Goal: Task Accomplishment & Management: Manage account settings

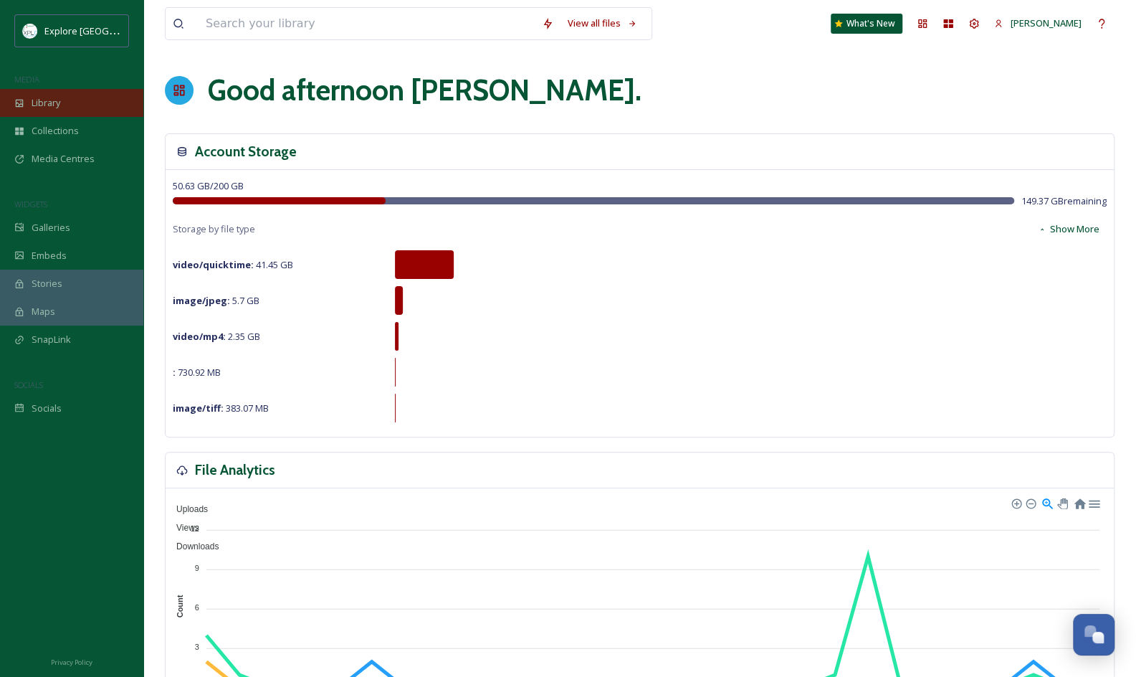
click at [75, 94] on div "Library" at bounding box center [71, 103] width 143 height 28
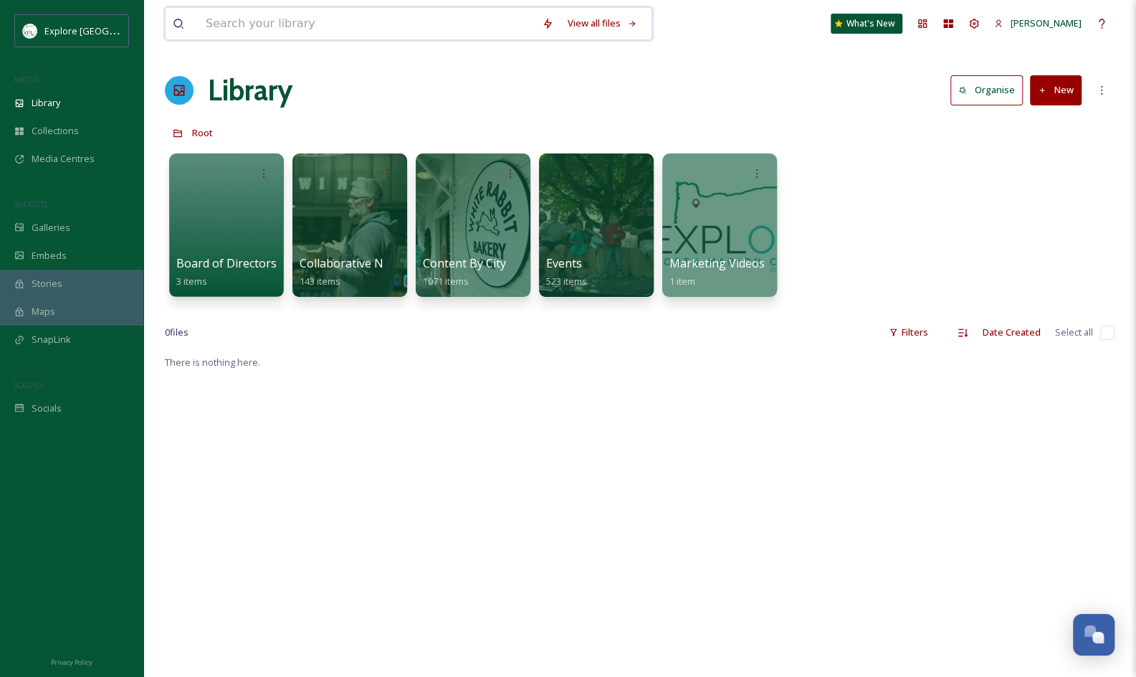
click at [301, 14] on input at bounding box center [367, 24] width 336 height 32
type input "harvest"
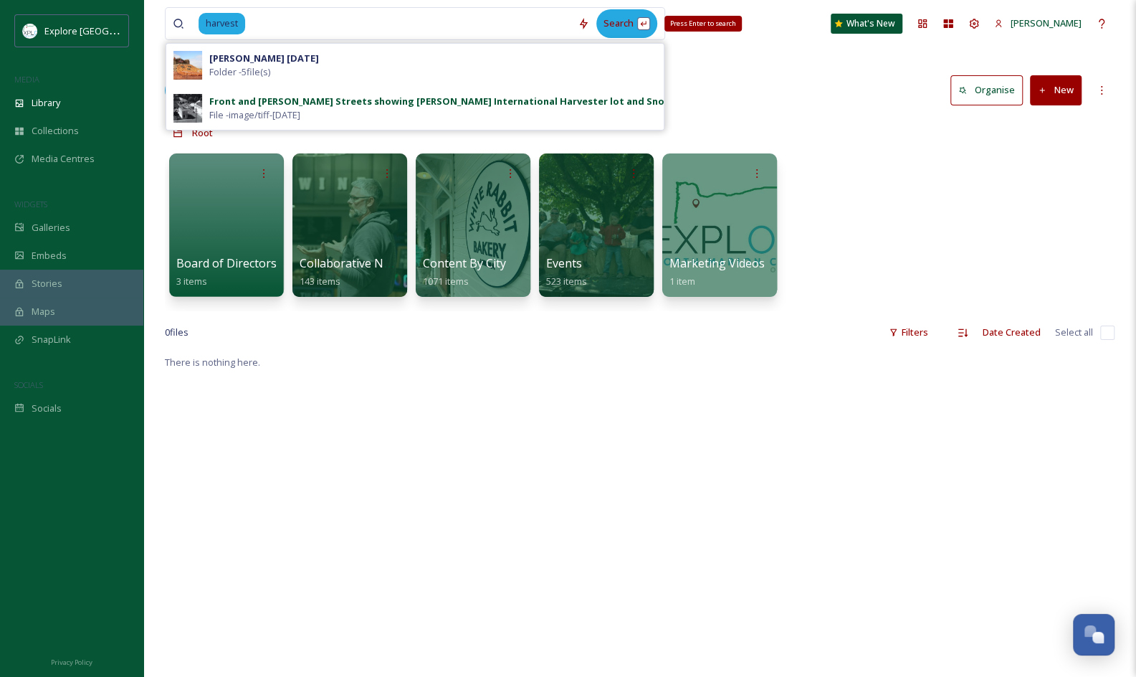
click at [652, 24] on div "Search Press Enter to search" at bounding box center [626, 23] width 61 height 28
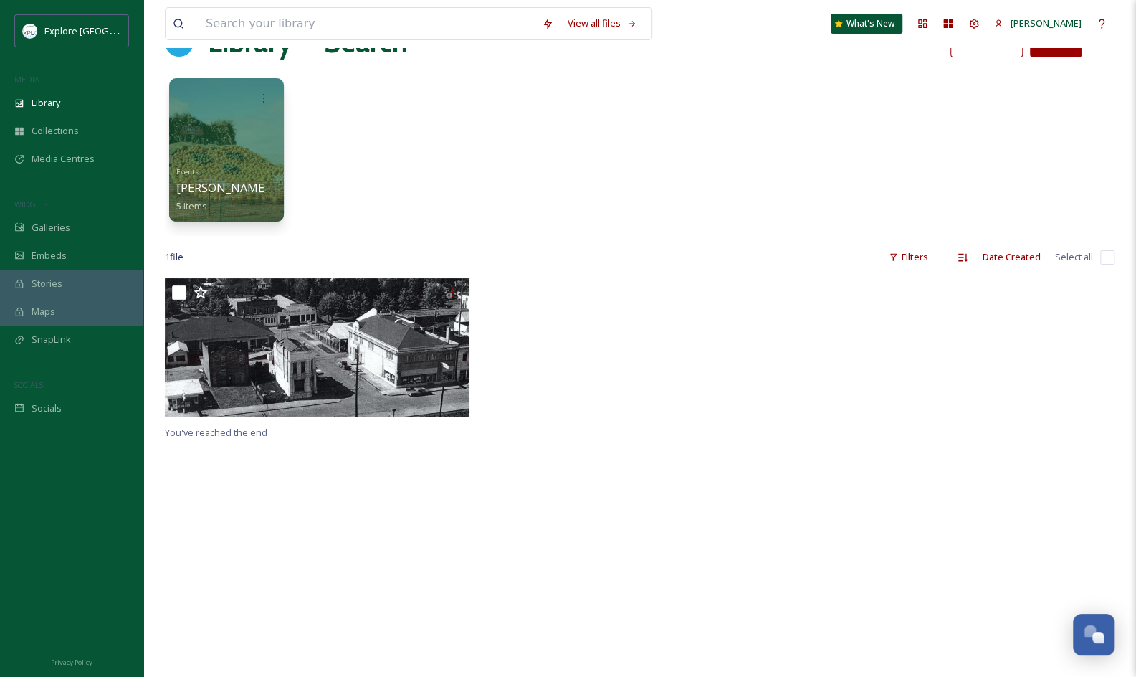
scroll to position [49, 0]
click at [208, 118] on div at bounding box center [226, 149] width 117 height 146
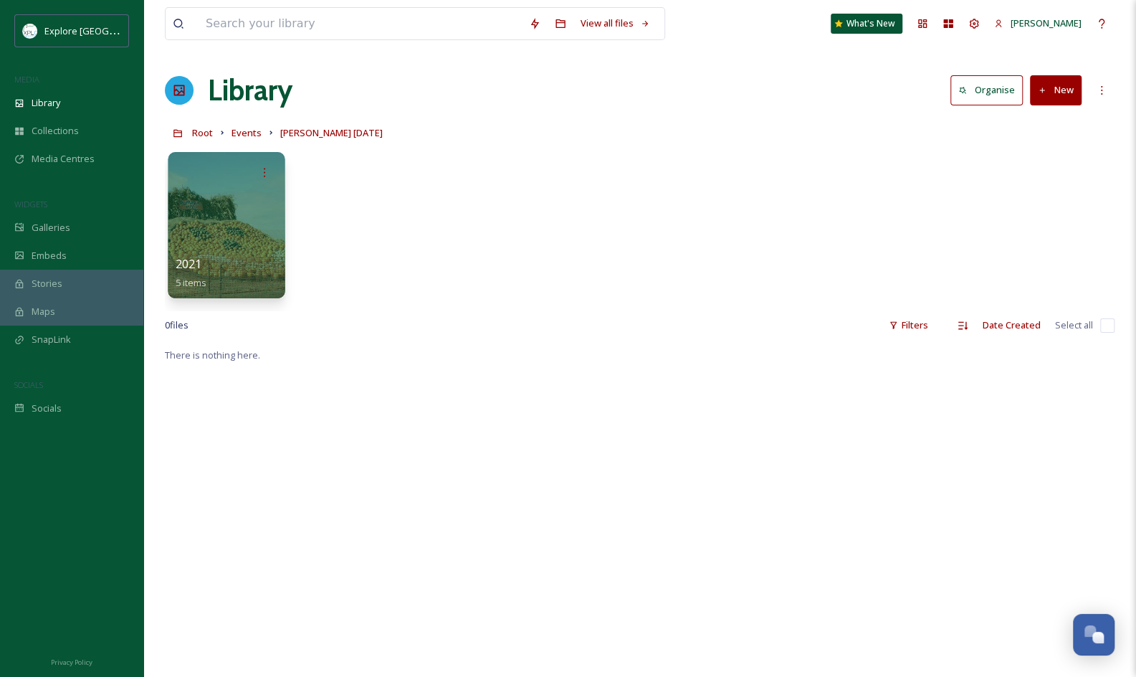
click at [262, 242] on div at bounding box center [226, 225] width 117 height 146
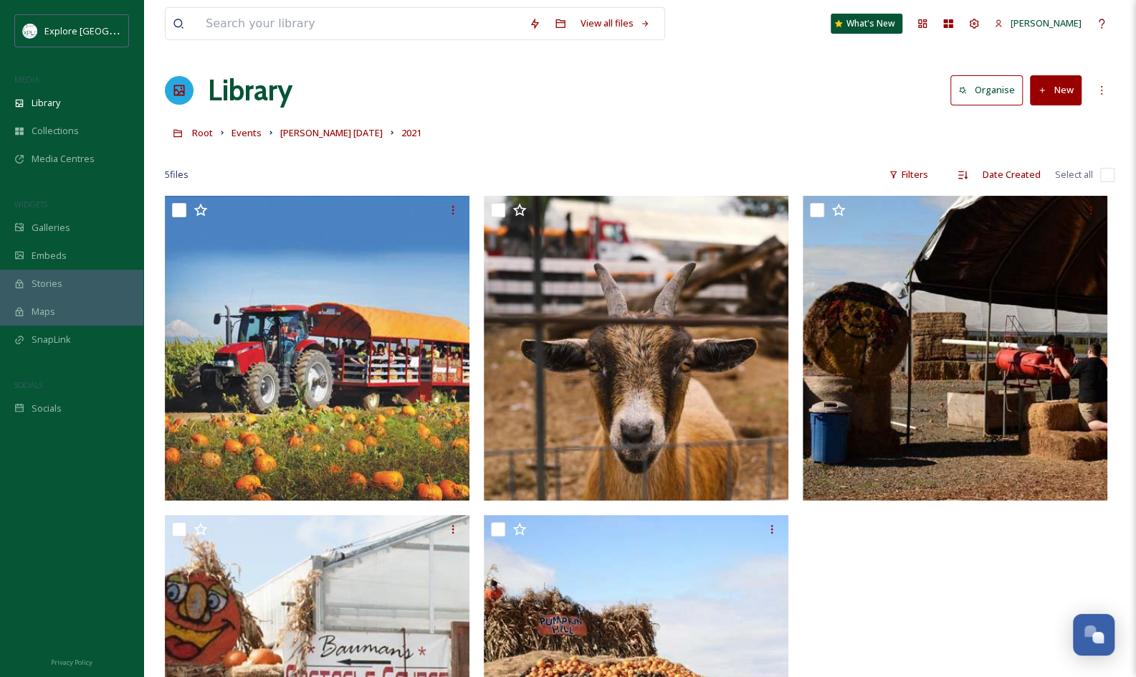
scroll to position [195, 0]
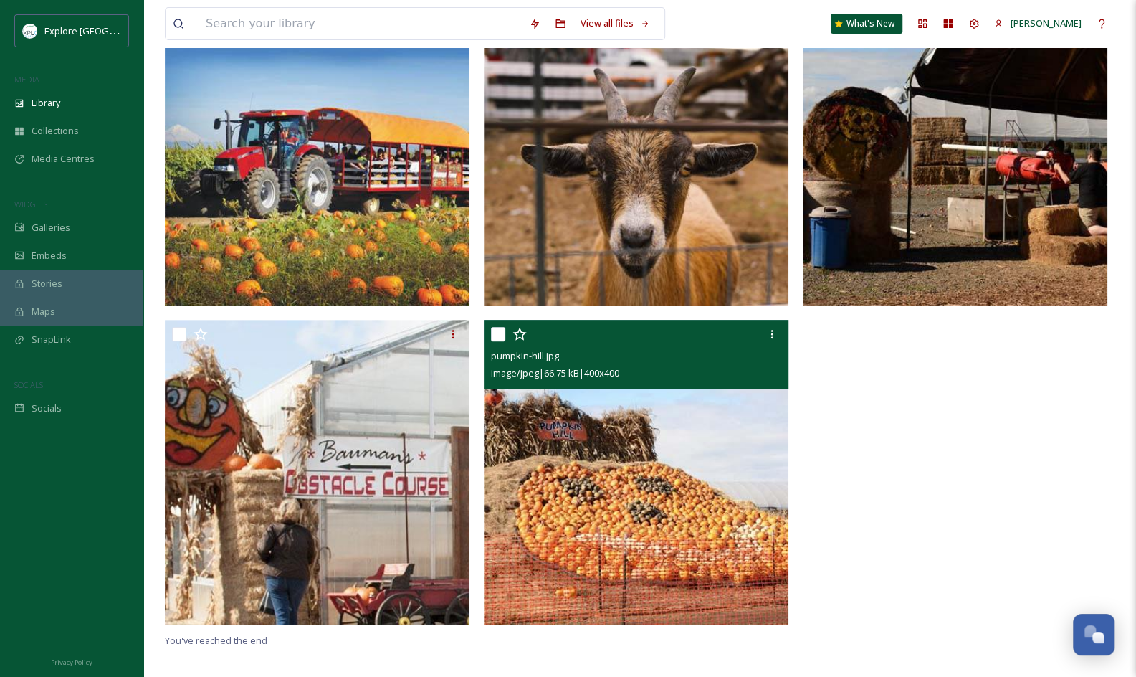
click at [668, 398] on img at bounding box center [636, 472] width 305 height 305
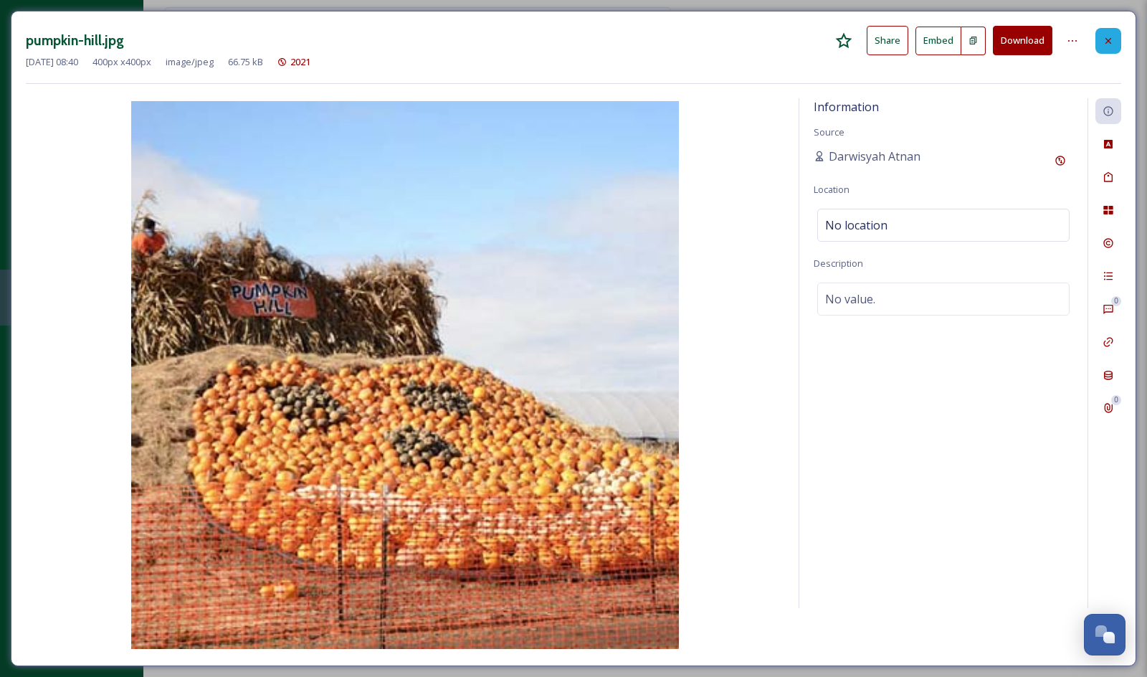
click at [1108, 32] on div at bounding box center [1108, 41] width 26 height 26
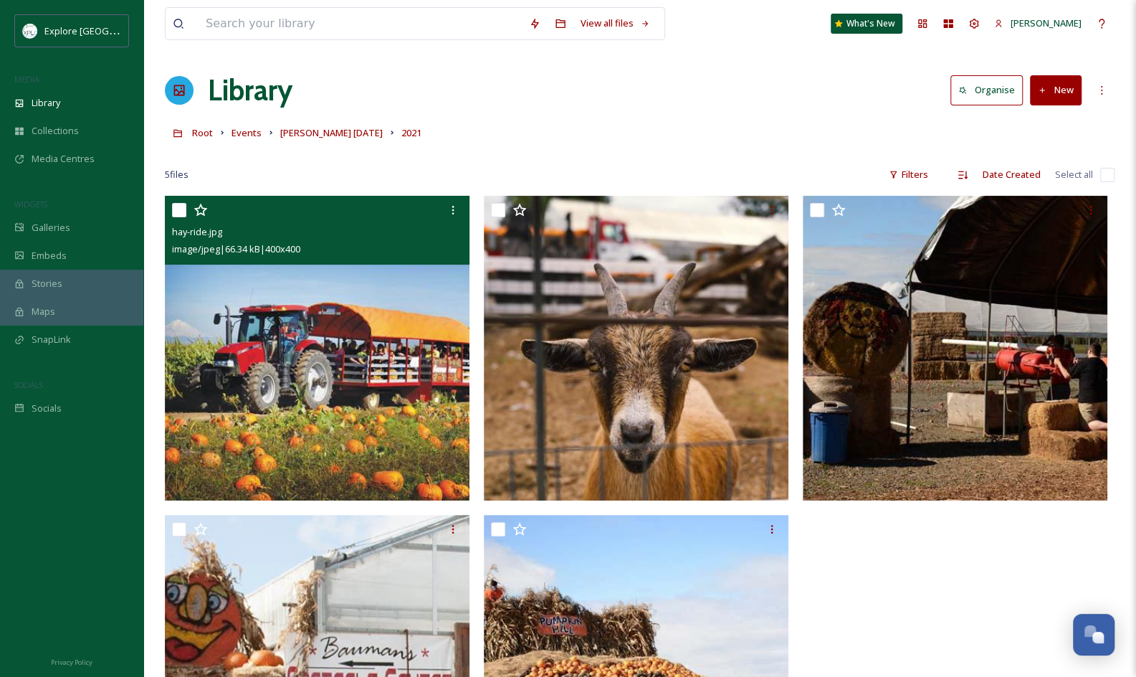
click at [397, 340] on img at bounding box center [317, 348] width 305 height 305
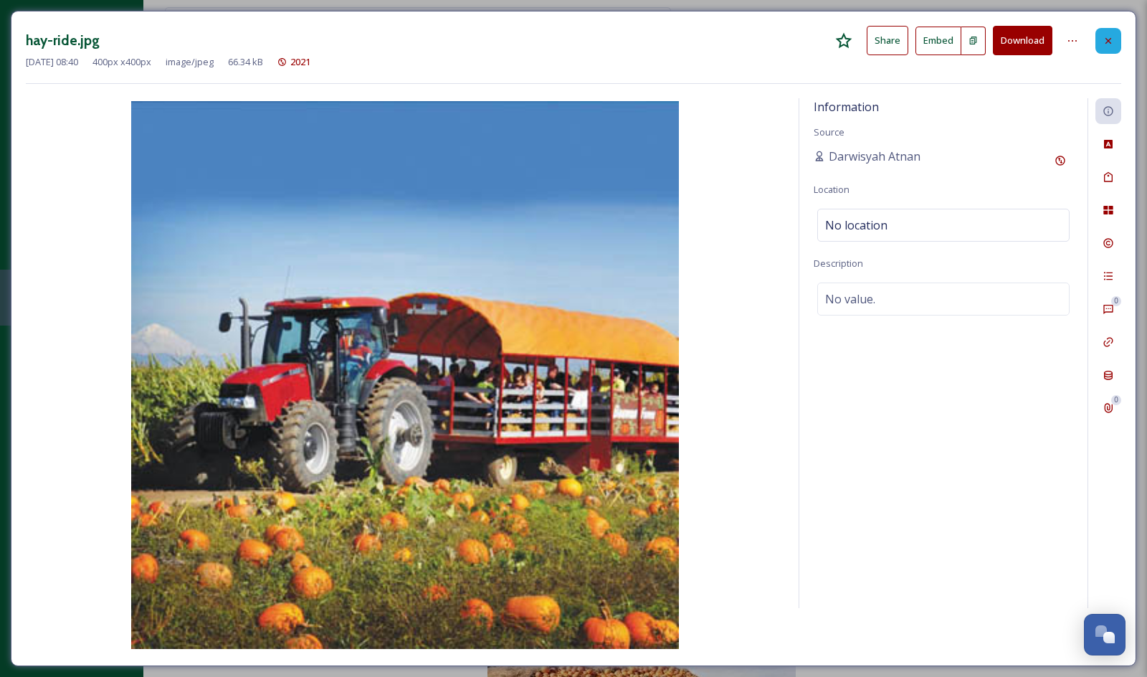
click at [1105, 29] on div at bounding box center [1108, 41] width 26 height 26
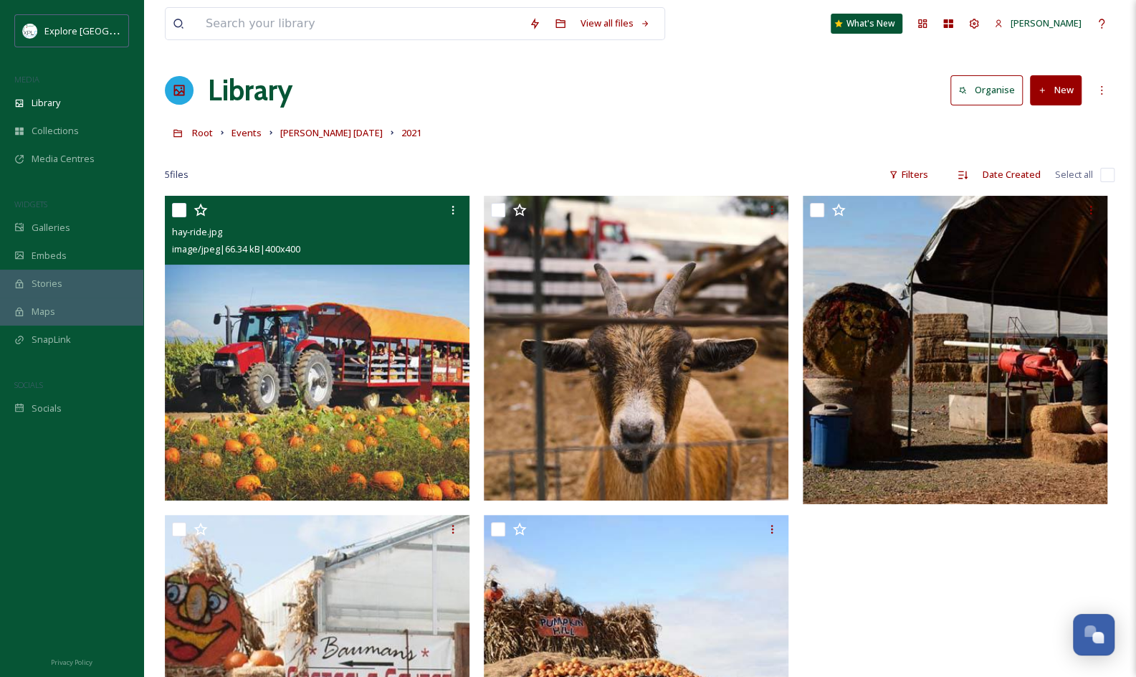
click at [419, 346] on img at bounding box center [317, 348] width 305 height 305
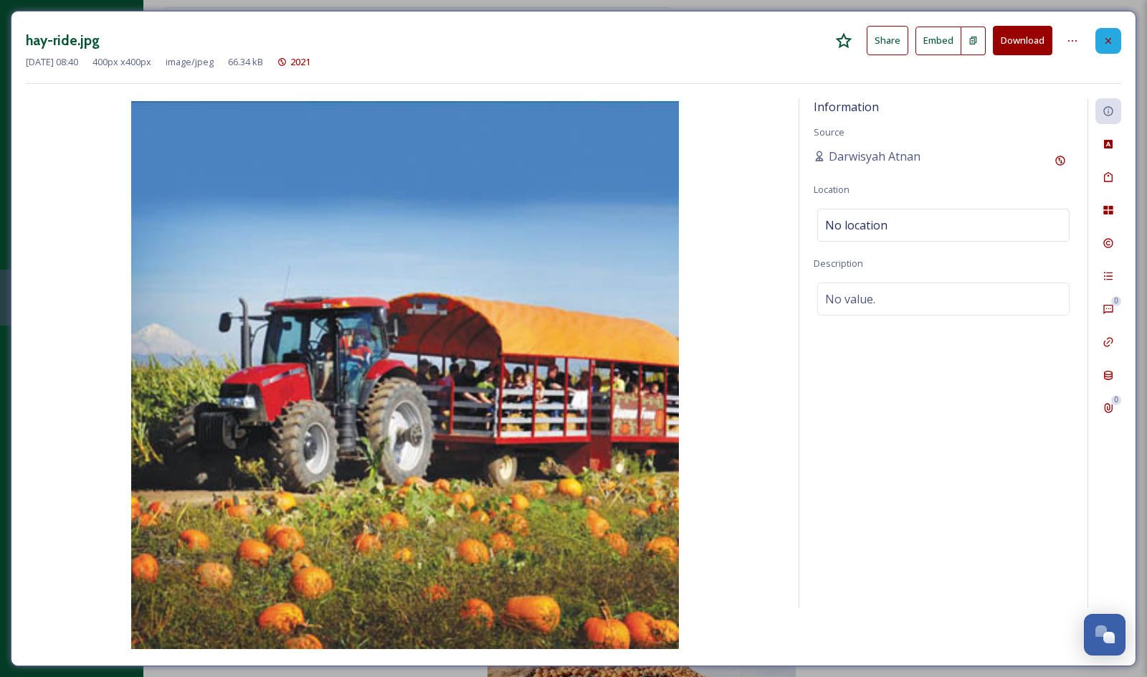
click at [1109, 29] on div at bounding box center [1108, 41] width 26 height 26
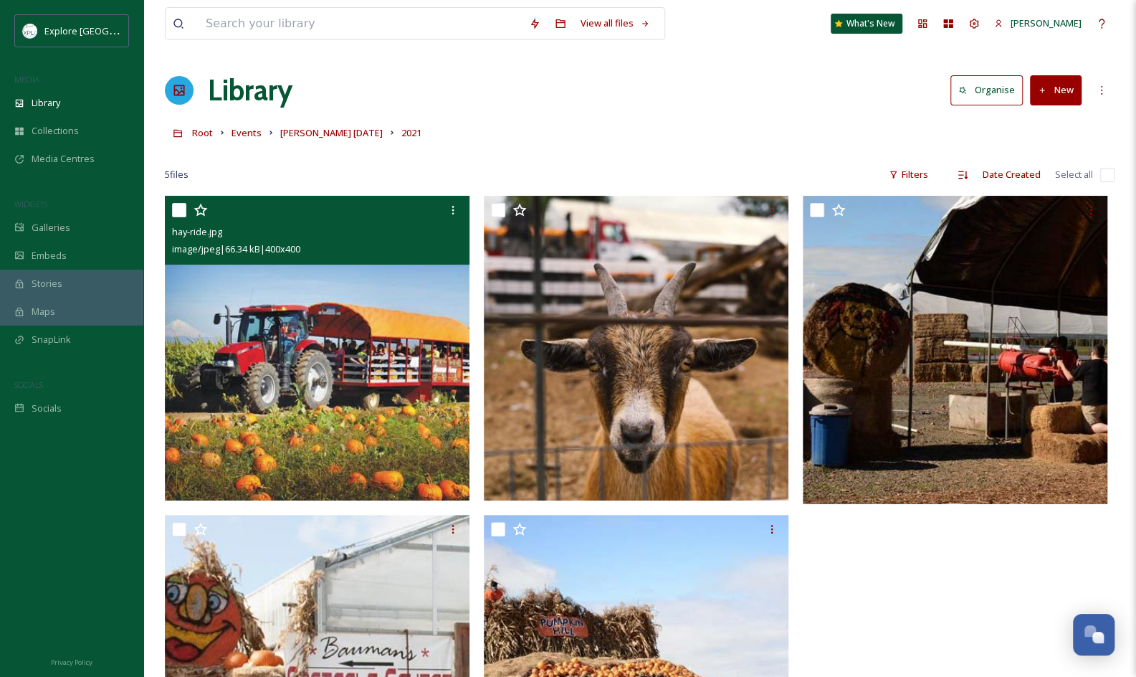
click at [181, 207] on input "checkbox" at bounding box center [179, 210] width 14 height 14
checkbox input "true"
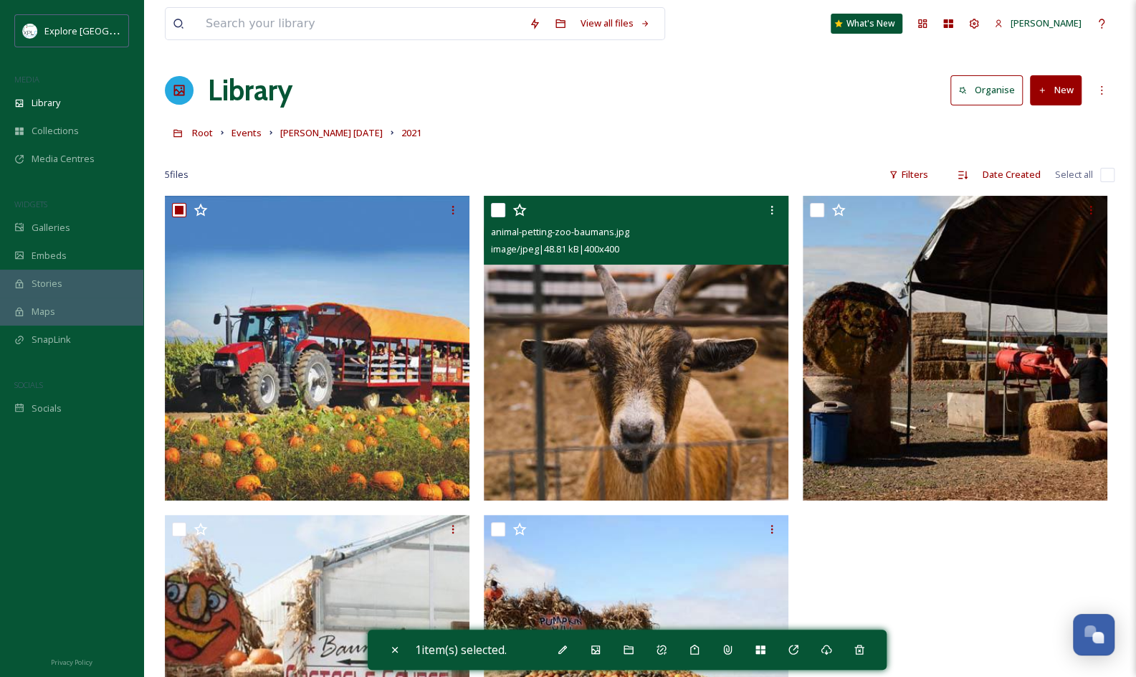
scroll to position [195, 0]
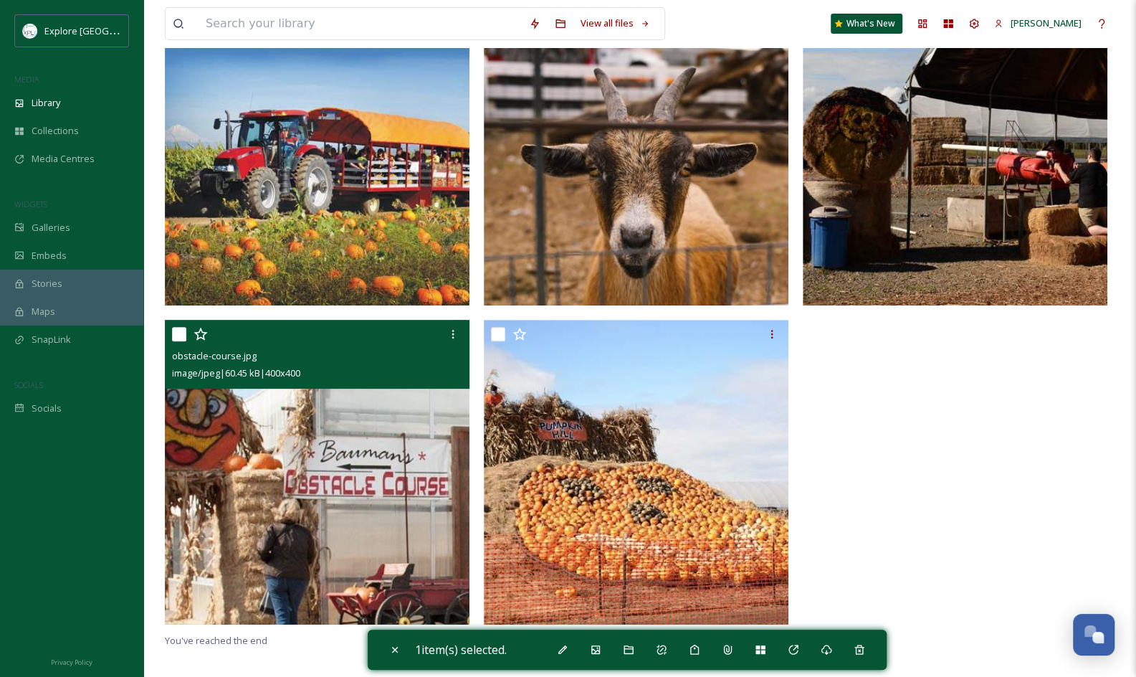
click at [181, 327] on input "checkbox" at bounding box center [179, 334] width 14 height 14
checkbox input "true"
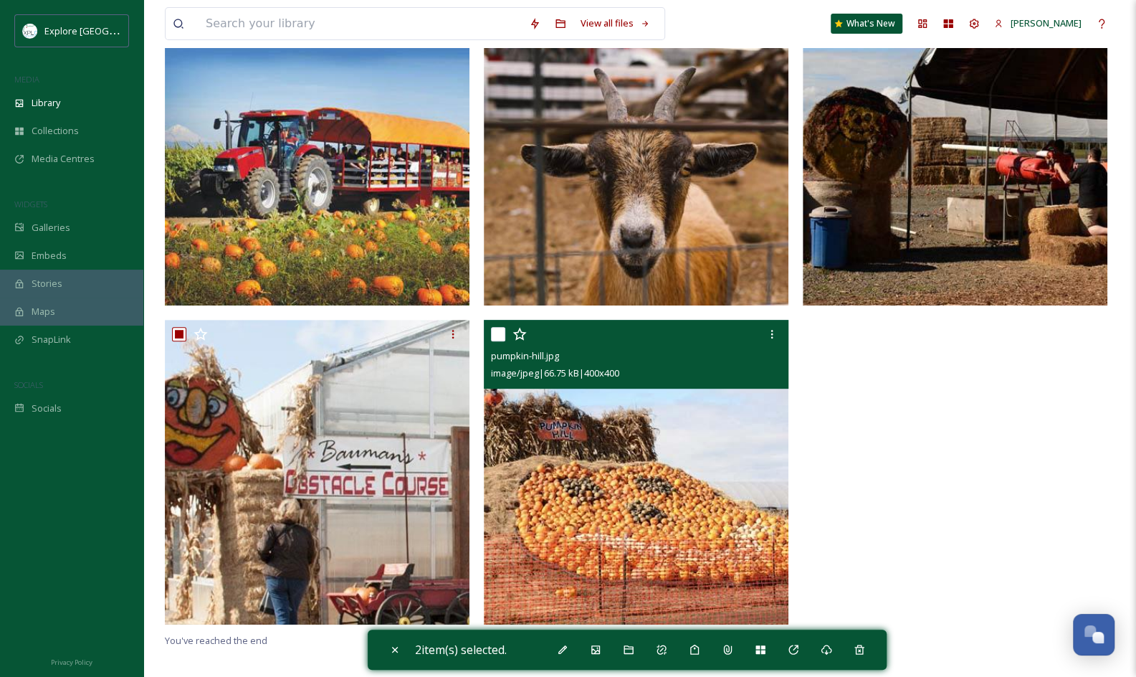
click at [503, 330] on input "checkbox" at bounding box center [498, 334] width 14 height 14
checkbox input "true"
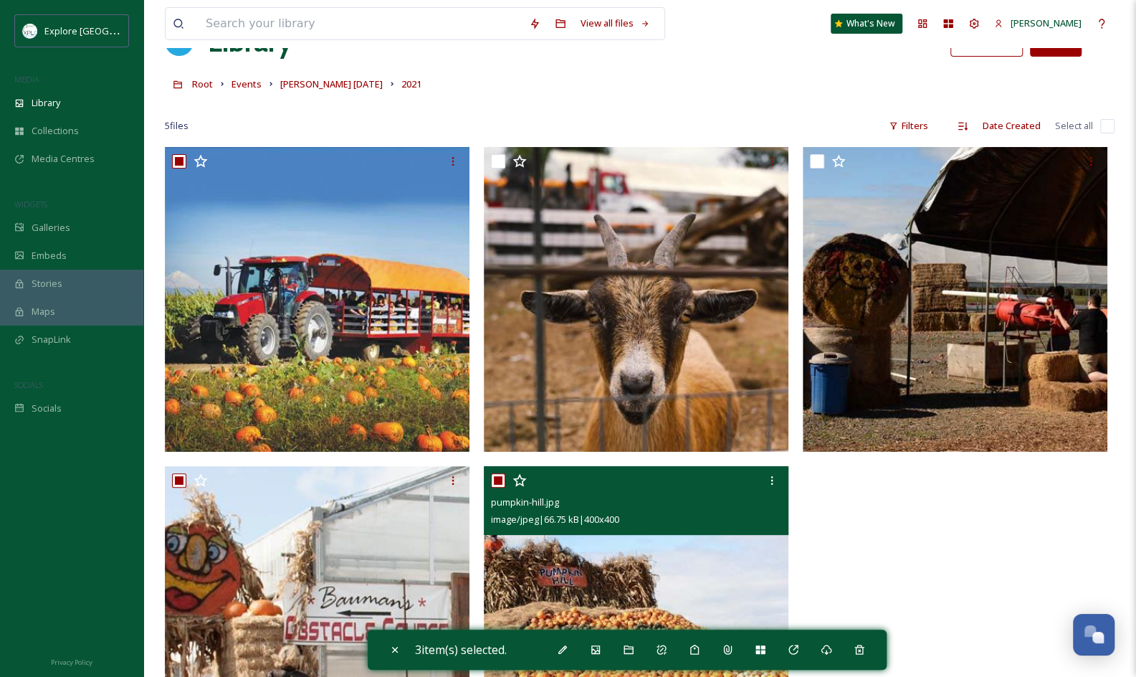
scroll to position [47, 0]
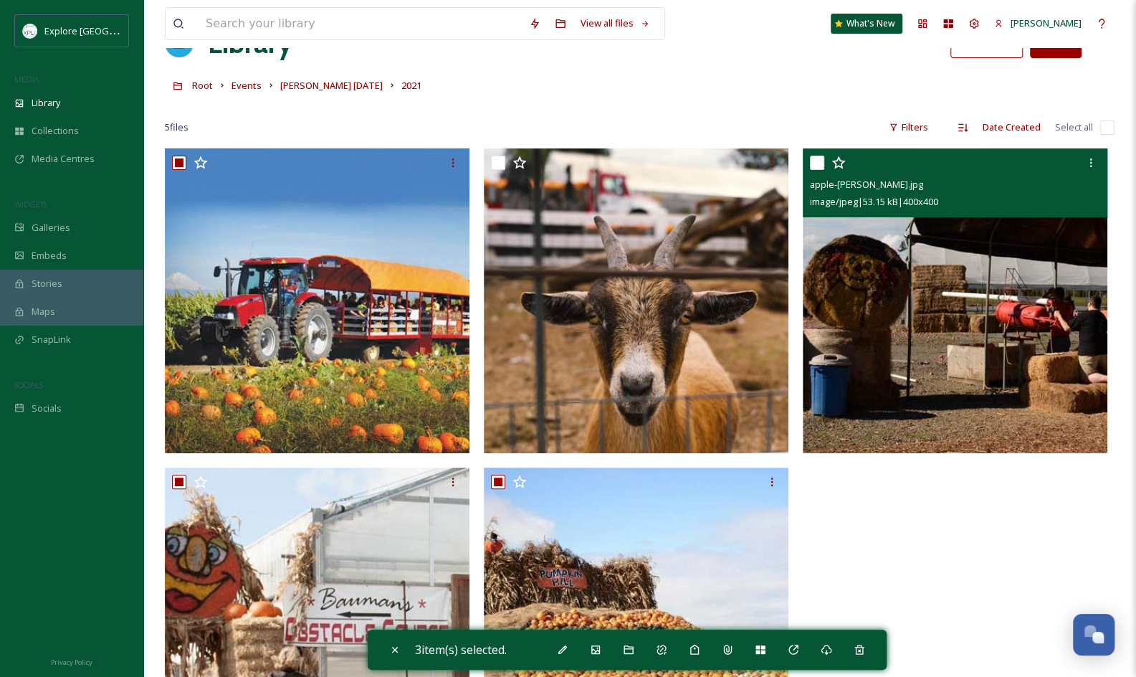
click at [818, 166] on input "checkbox" at bounding box center [817, 163] width 14 height 14
checkbox input "true"
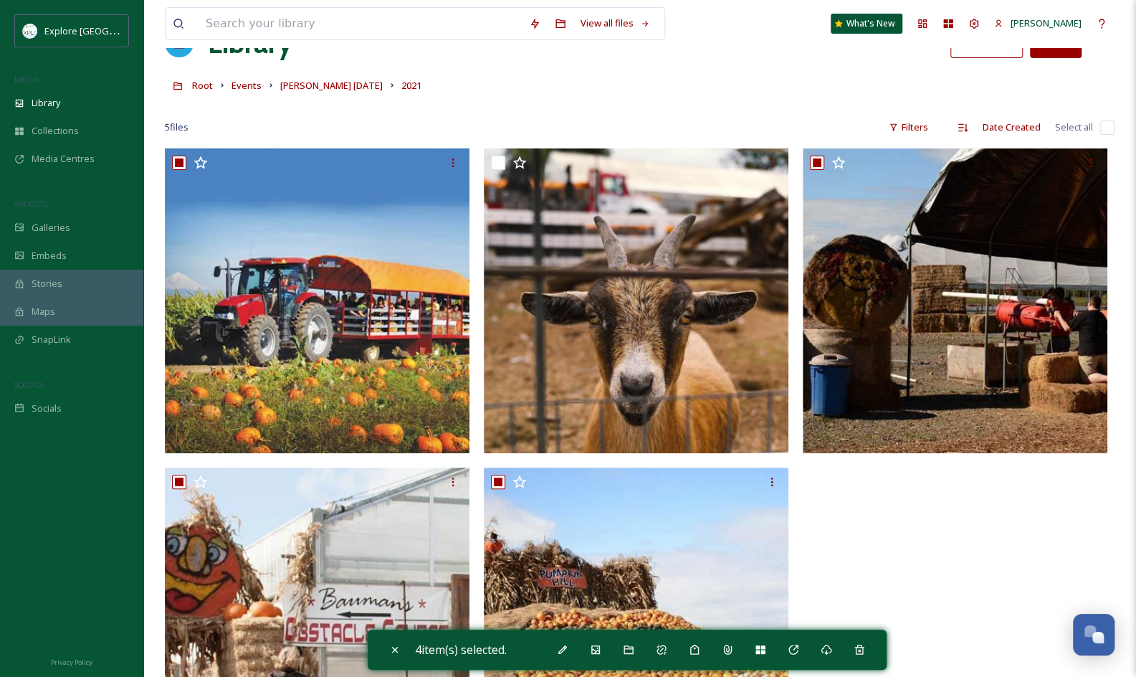
scroll to position [0, 0]
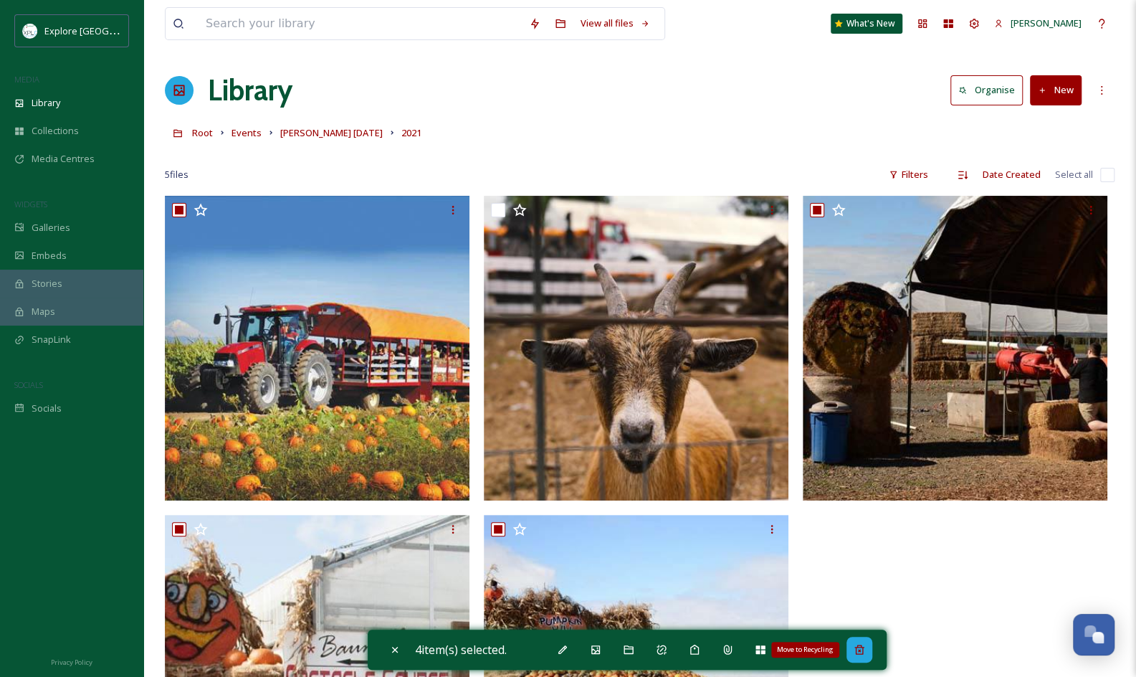
click at [866, 655] on div "Move to Recycling" at bounding box center [859, 649] width 26 height 26
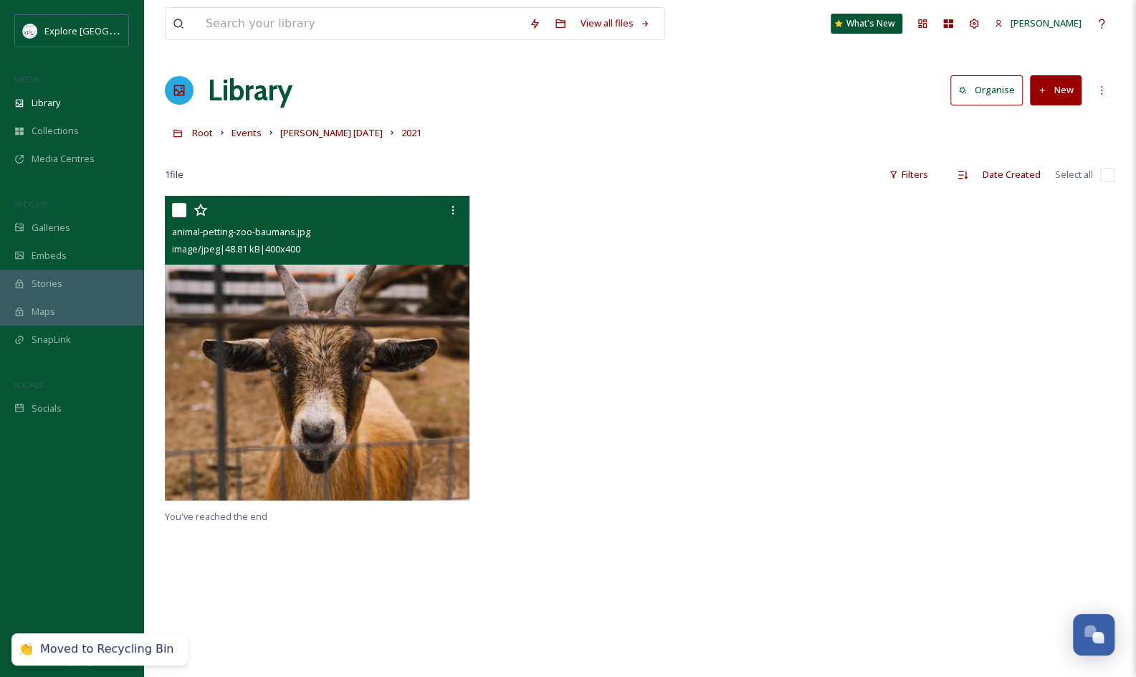
click at [419, 282] on img at bounding box center [317, 348] width 305 height 305
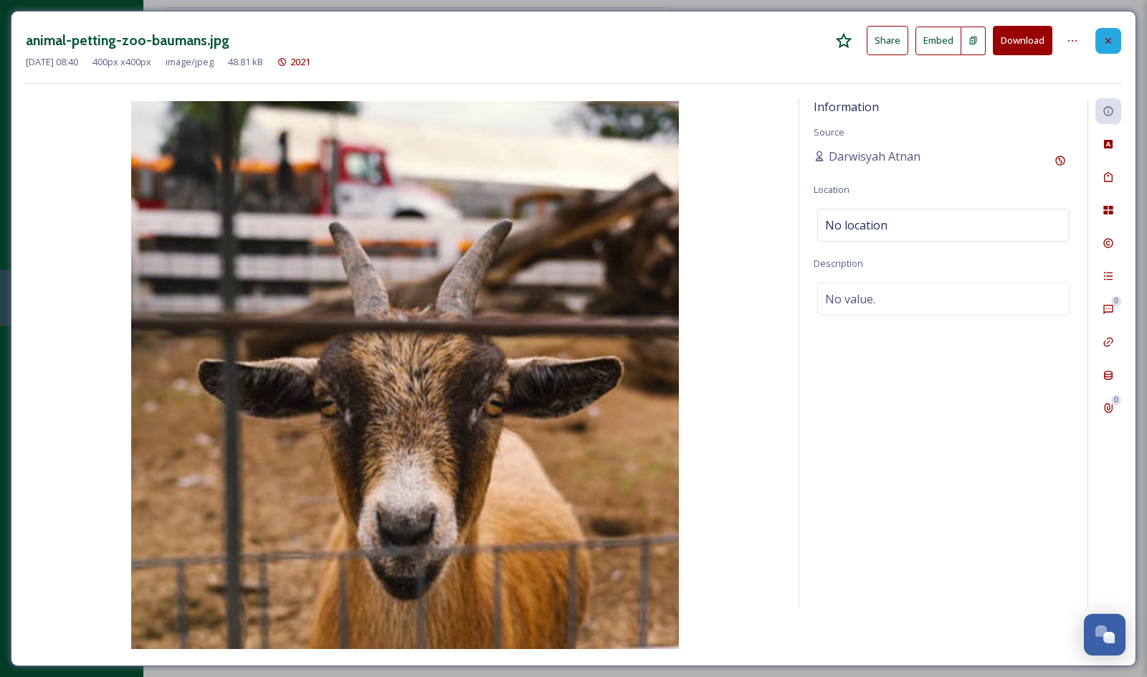
click at [1107, 35] on icon at bounding box center [1107, 40] width 11 height 11
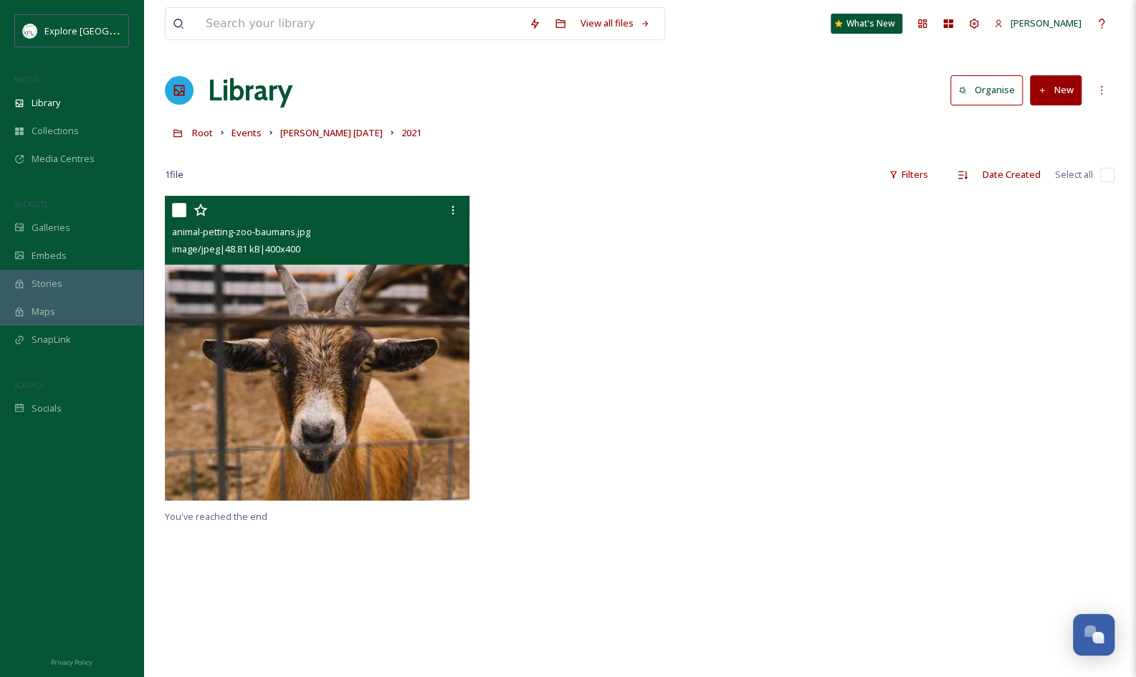
click at [176, 204] on input "checkbox" at bounding box center [179, 210] width 14 height 14
checkbox input "true"
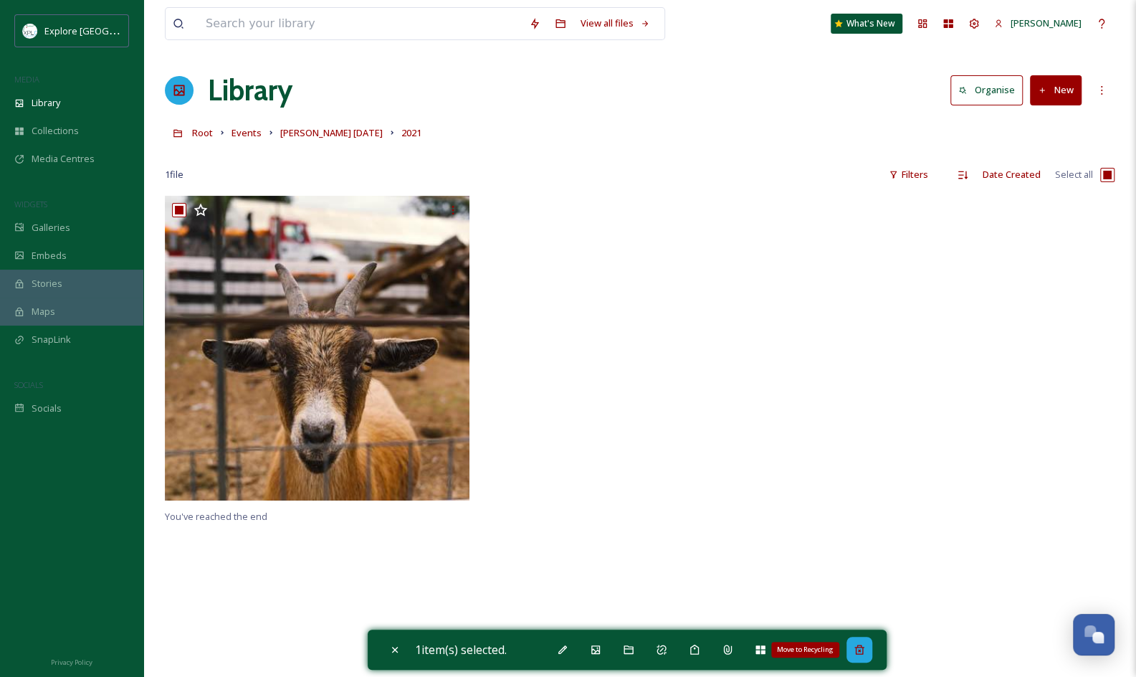
click at [865, 650] on icon at bounding box center [859, 649] width 11 height 11
checkbox input "false"
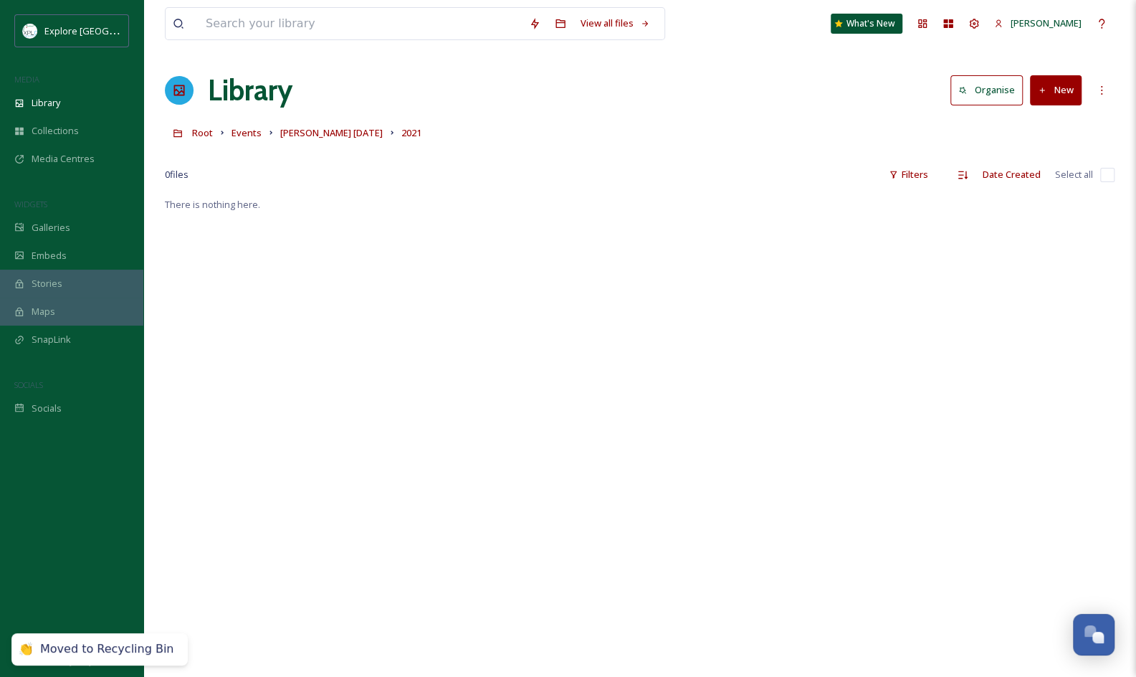
click at [1066, 78] on button "New" at bounding box center [1056, 89] width 52 height 29
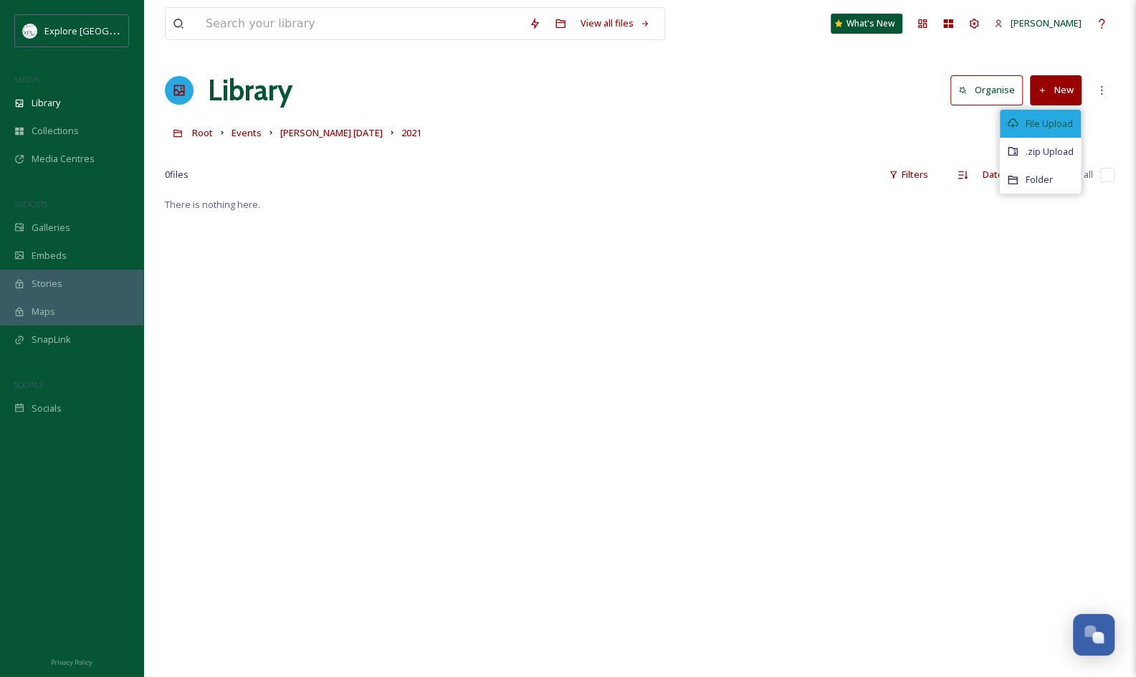
click at [1046, 118] on span "File Upload" at bounding box center [1049, 124] width 47 height 14
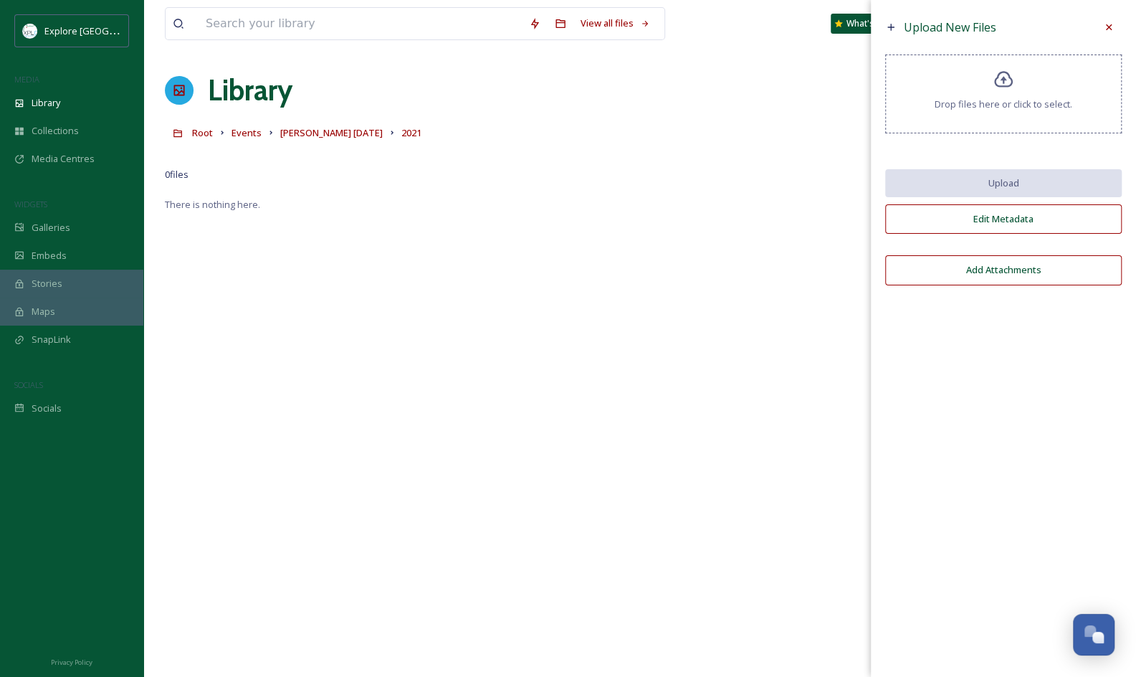
click at [563, 320] on div "There is nothing here." at bounding box center [640, 534] width 950 height 677
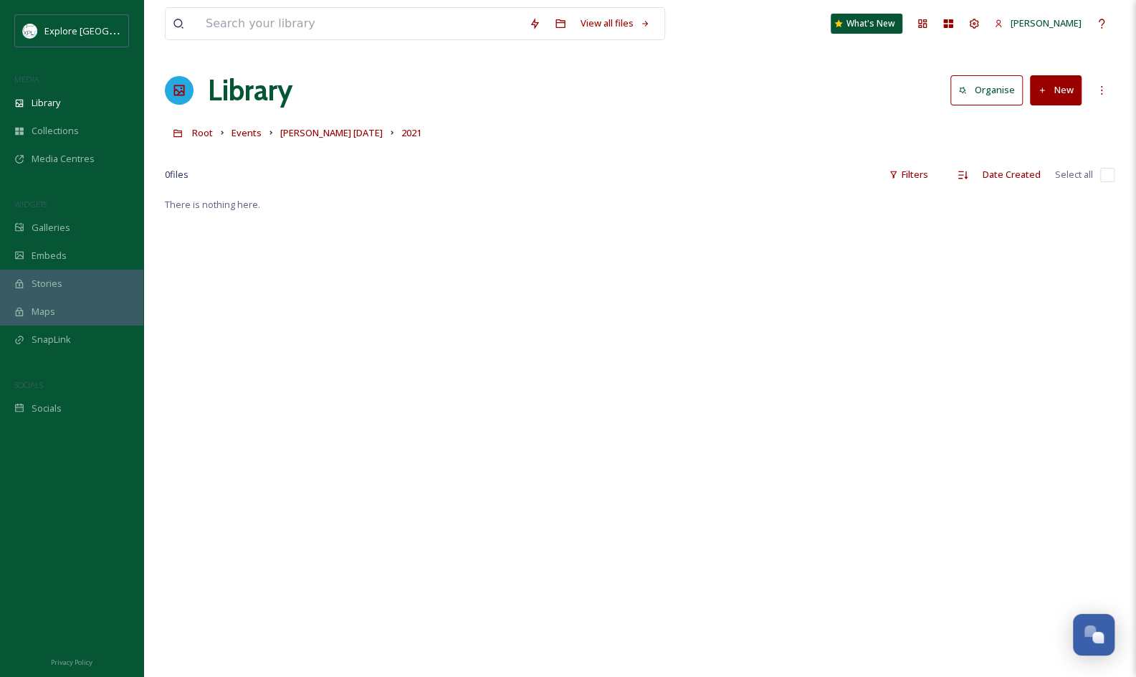
click at [1056, 85] on button "New" at bounding box center [1056, 89] width 52 height 29
click at [1059, 114] on div "File Upload" at bounding box center [1040, 124] width 81 height 28
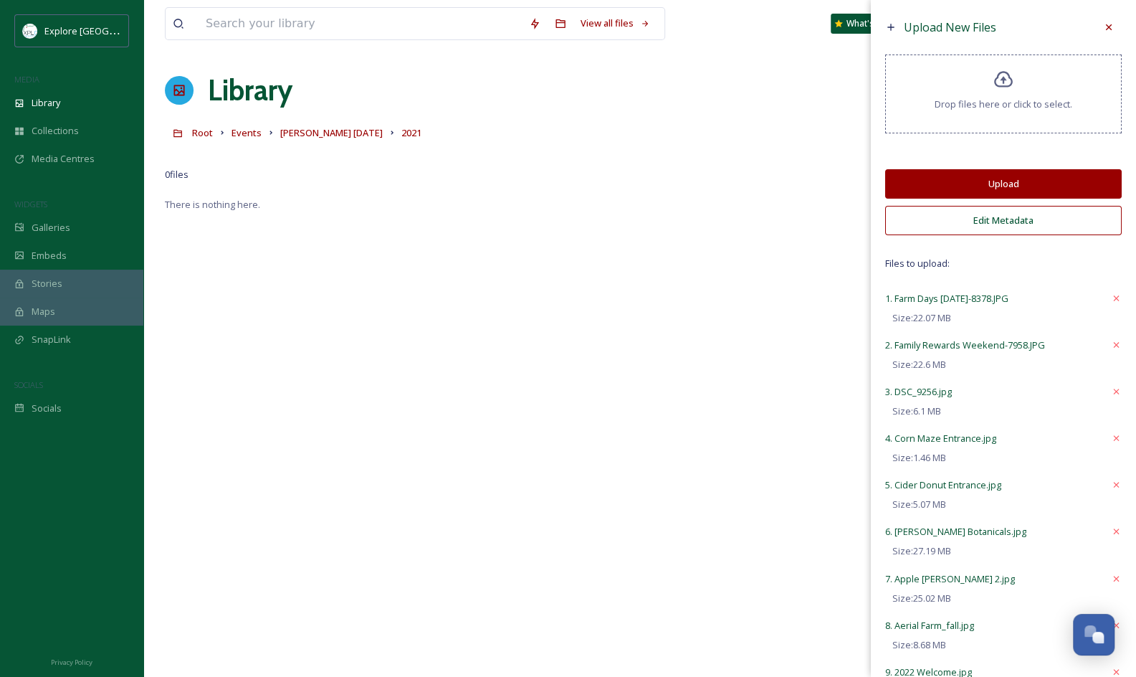
click at [1015, 178] on button "Upload" at bounding box center [1003, 183] width 236 height 29
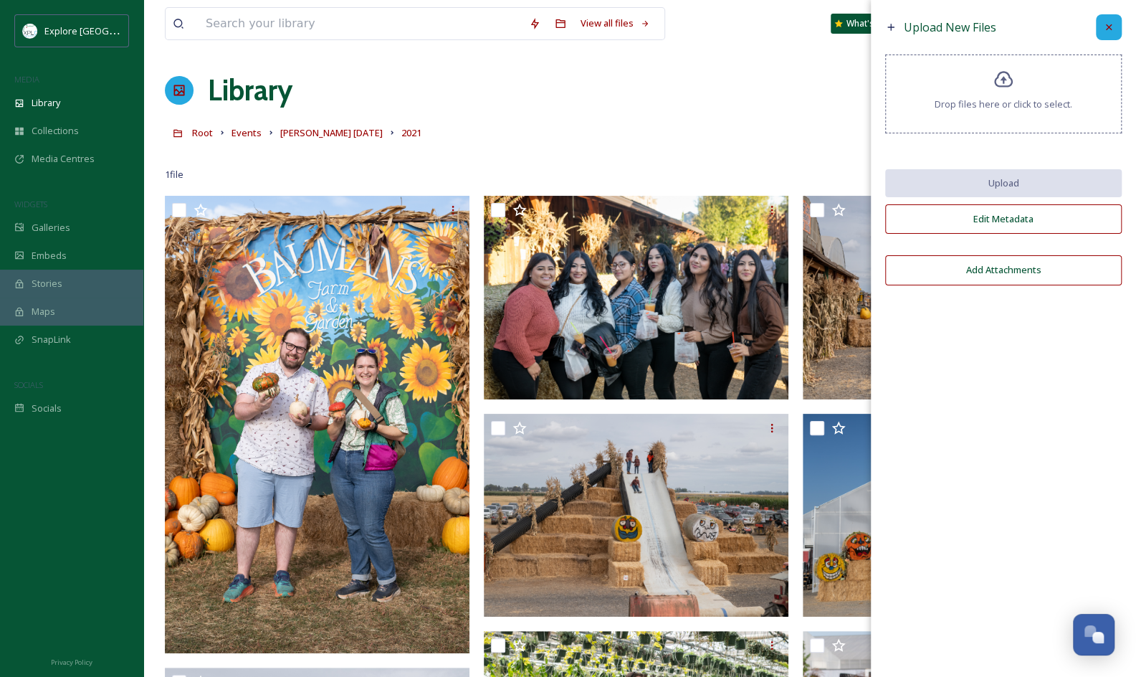
click at [1106, 23] on icon at bounding box center [1108, 26] width 11 height 11
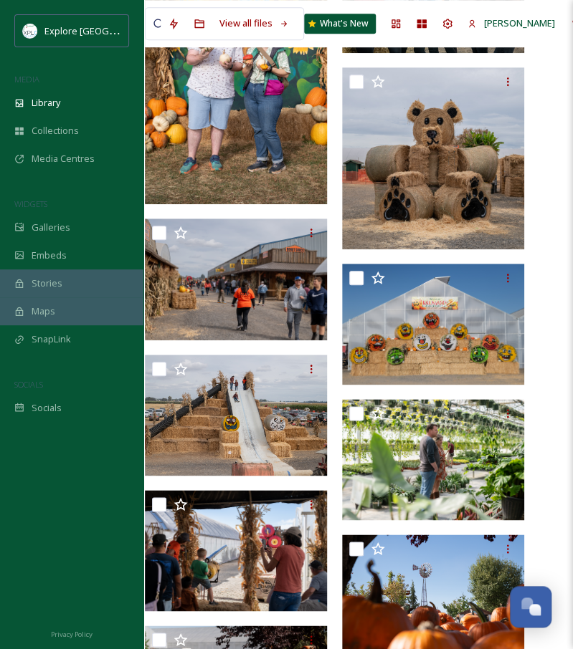
scroll to position [0, 20]
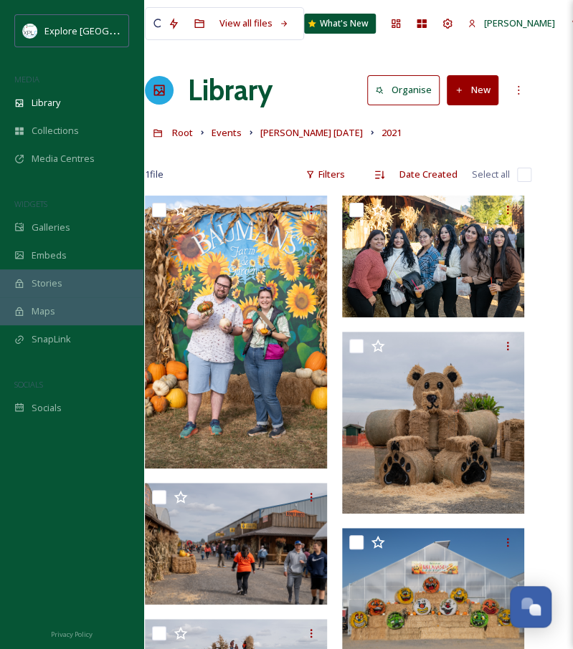
click at [474, 82] on button "New" at bounding box center [472, 89] width 52 height 29
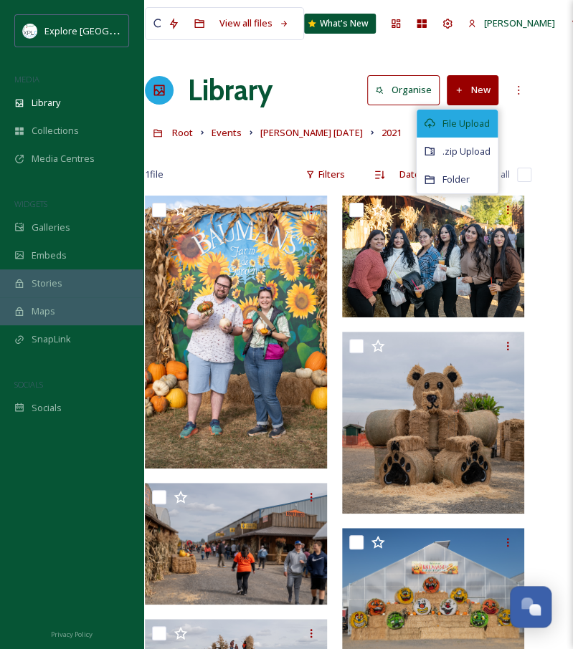
click at [449, 123] on span "File Upload" at bounding box center [465, 124] width 47 height 14
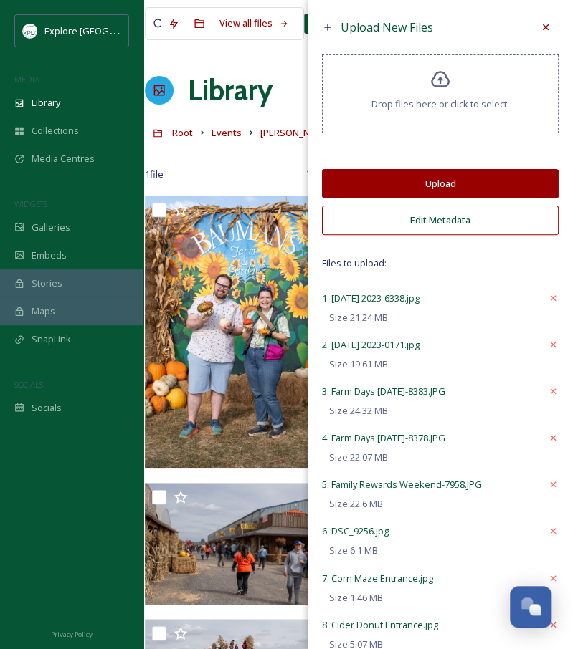
click at [457, 173] on button "Upload" at bounding box center [440, 183] width 236 height 29
